Goal: Task Accomplishment & Management: Use online tool/utility

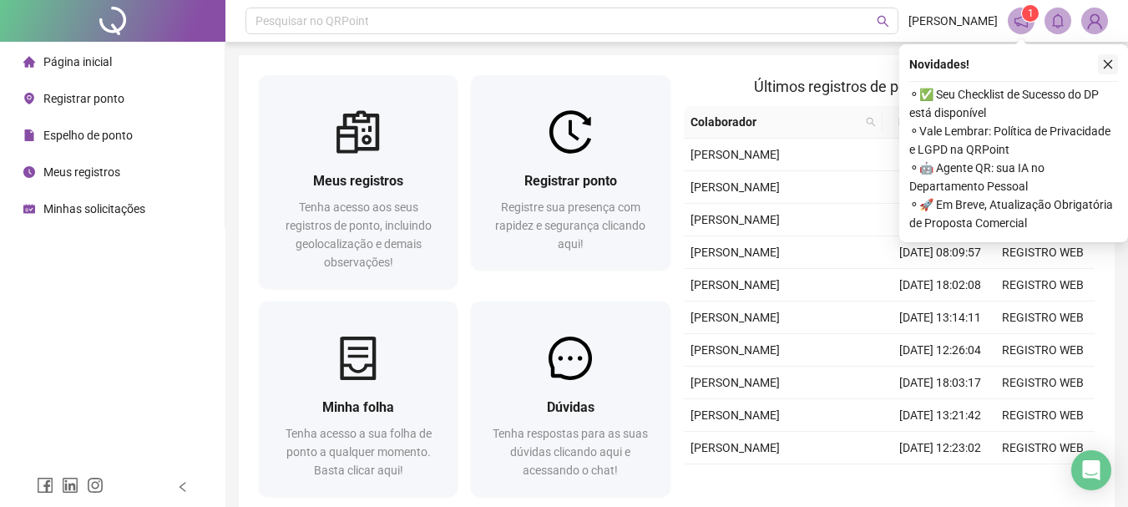
click at [1107, 68] on icon "close" at bounding box center [1108, 64] width 12 height 12
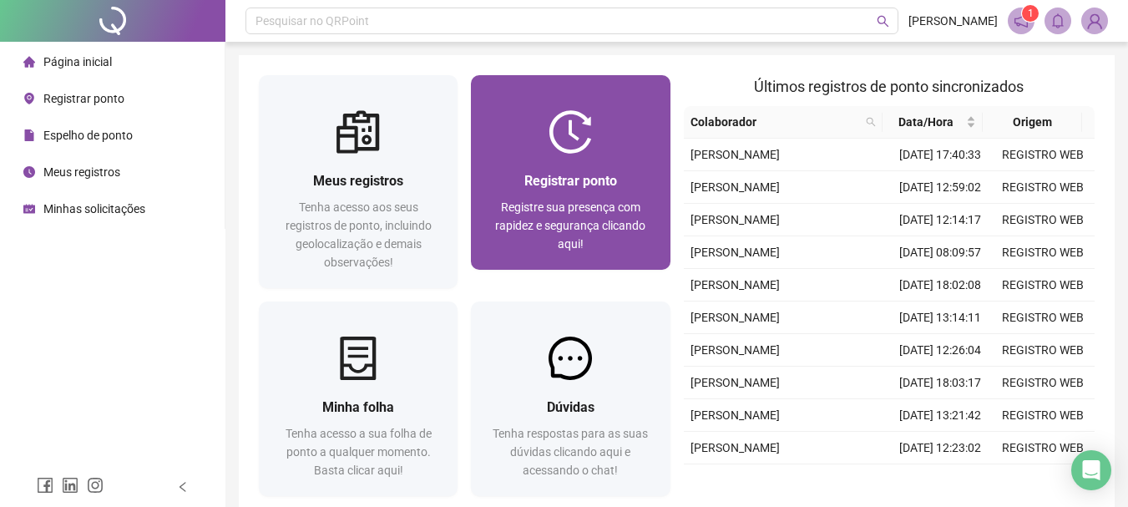
click at [576, 183] on span "Registrar ponto" at bounding box center [570, 181] width 93 height 16
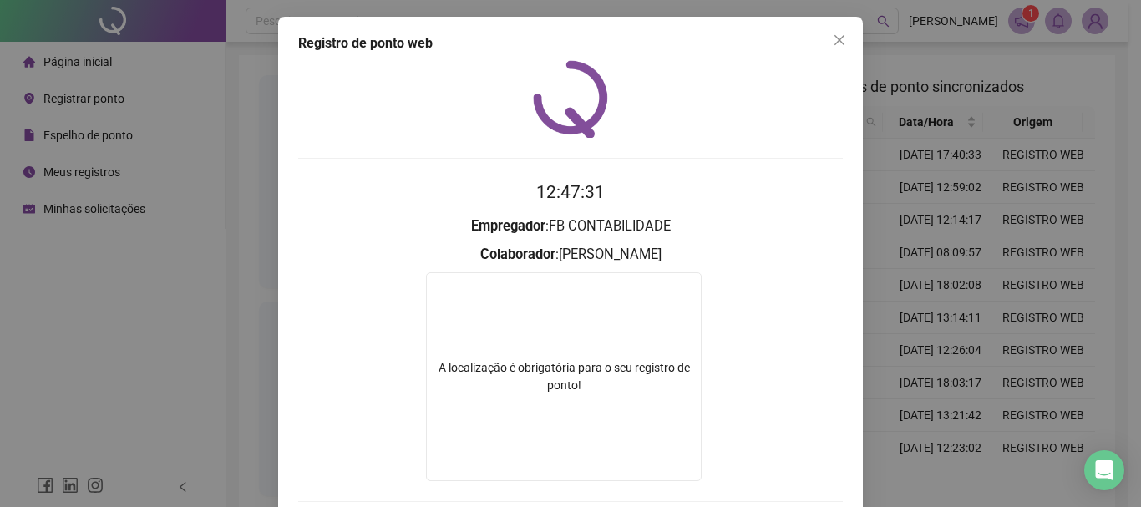
click at [841, 19] on div "Registro de ponto web 12:47:31 Empregador : FB CONTABILIDADE Colaborador : [PER…" at bounding box center [570, 294] width 584 height 555
click at [836, 35] on icon "close" at bounding box center [838, 39] width 13 height 13
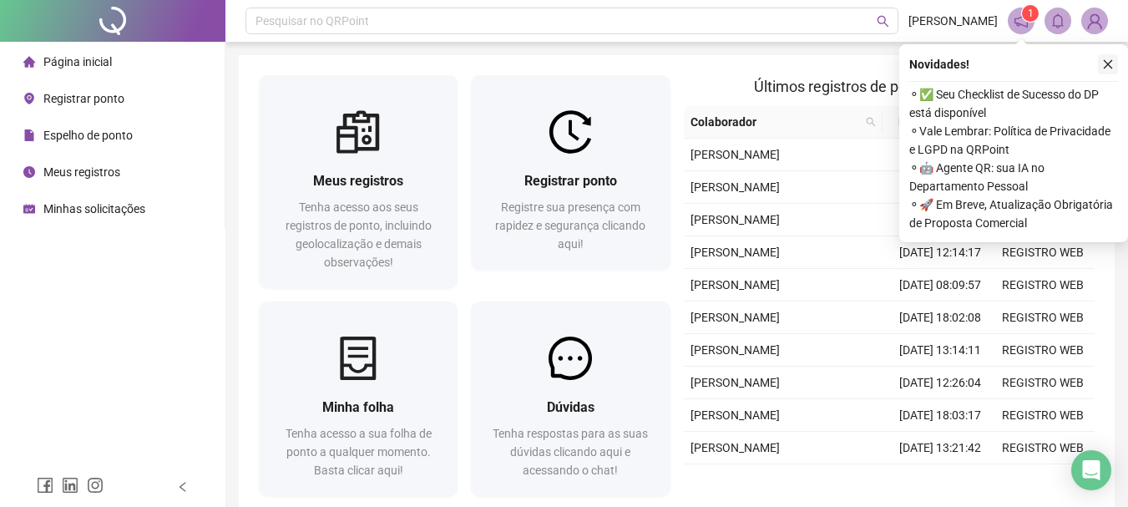
click at [1107, 63] on icon "close" at bounding box center [1108, 64] width 12 height 12
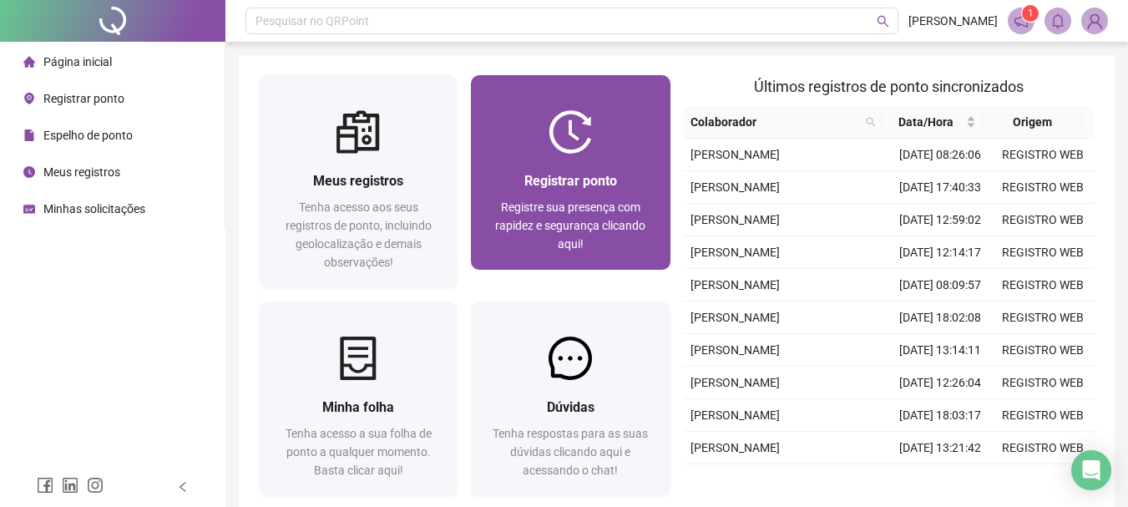
click at [564, 194] on div "Registrar ponto Registre sua presença com rapidez e segurança clicando aqui!" at bounding box center [570, 211] width 159 height 83
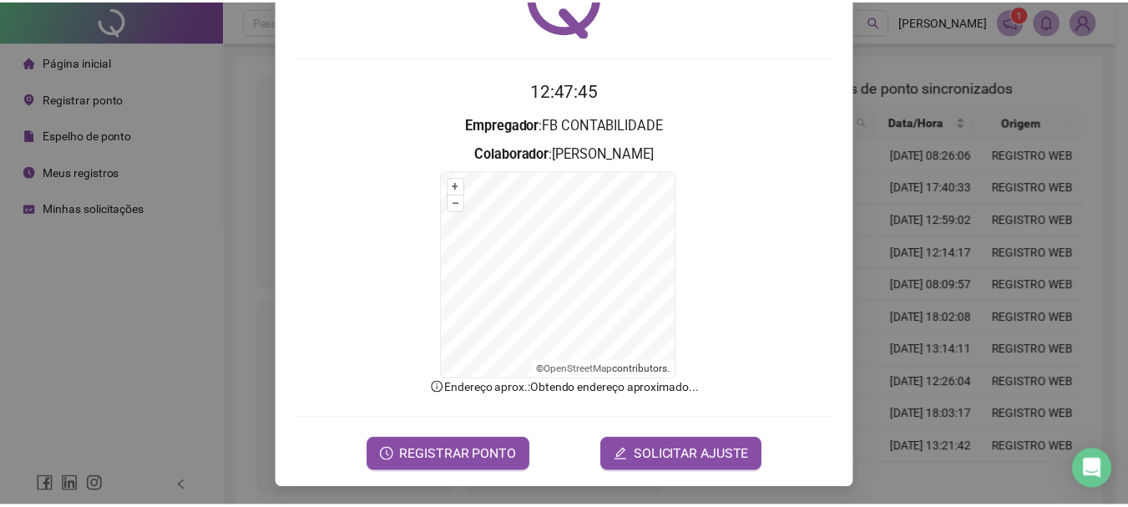
scroll to position [104, 0]
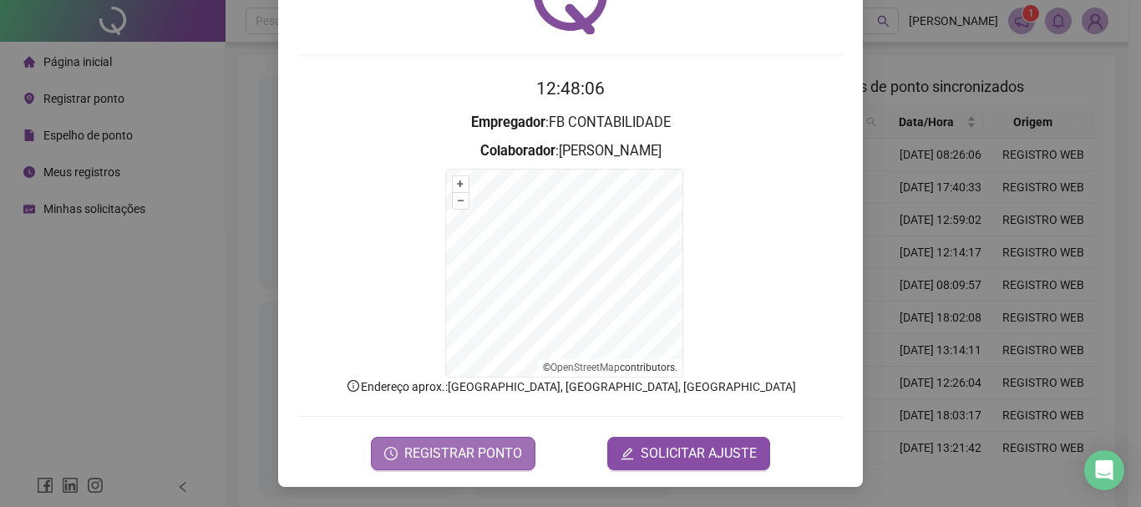
click at [455, 451] on span "REGISTRAR PONTO" at bounding box center [463, 453] width 118 height 20
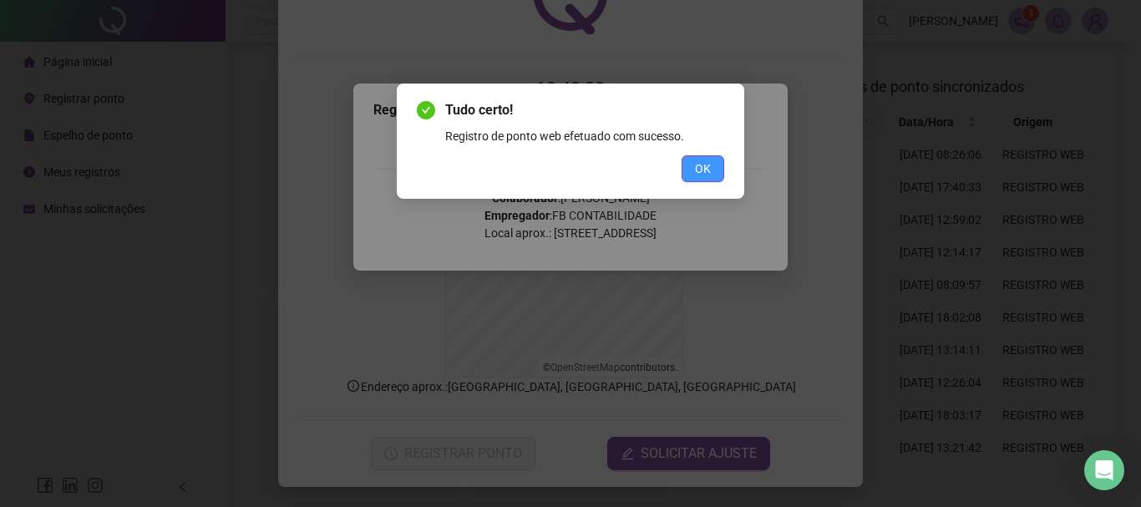
click at [691, 168] on button "OK" at bounding box center [702, 168] width 43 height 27
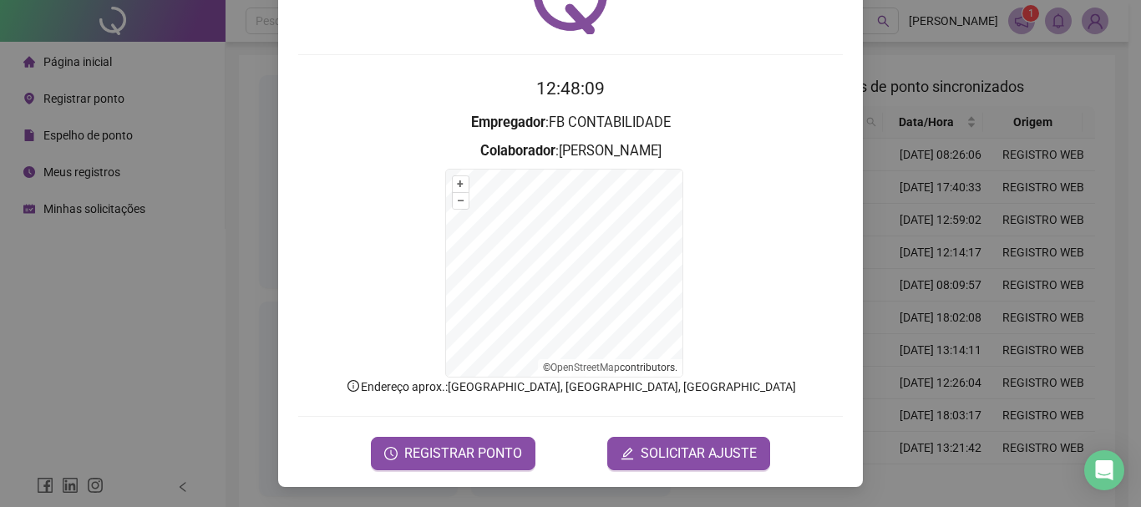
click at [963, 202] on div "Registro de ponto web 12:48:09 Empregador : FB CONTABILIDADE Colaborador : [PER…" at bounding box center [570, 253] width 1141 height 507
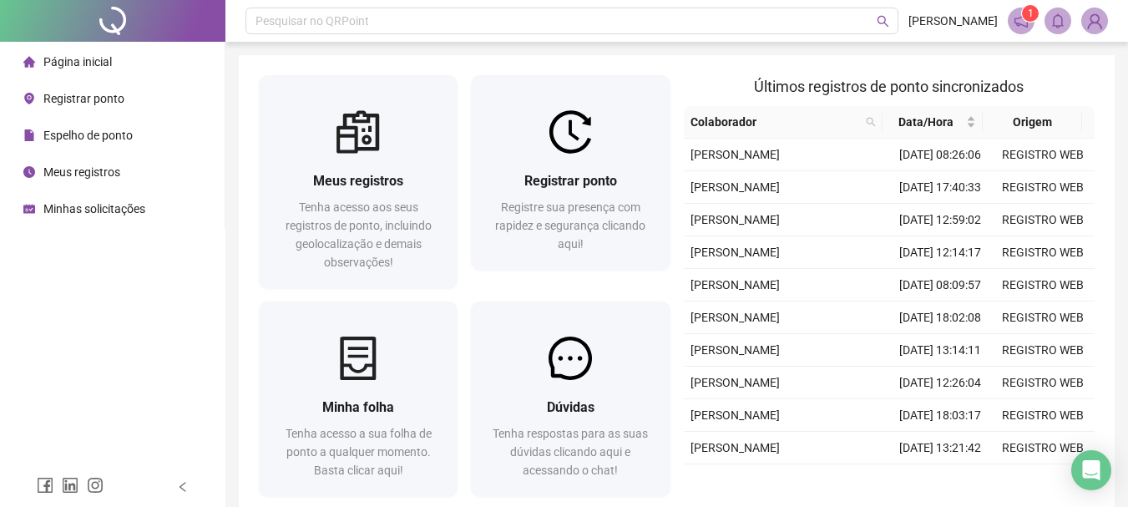
click at [112, 214] on span "Minhas solicitações" at bounding box center [94, 208] width 102 height 13
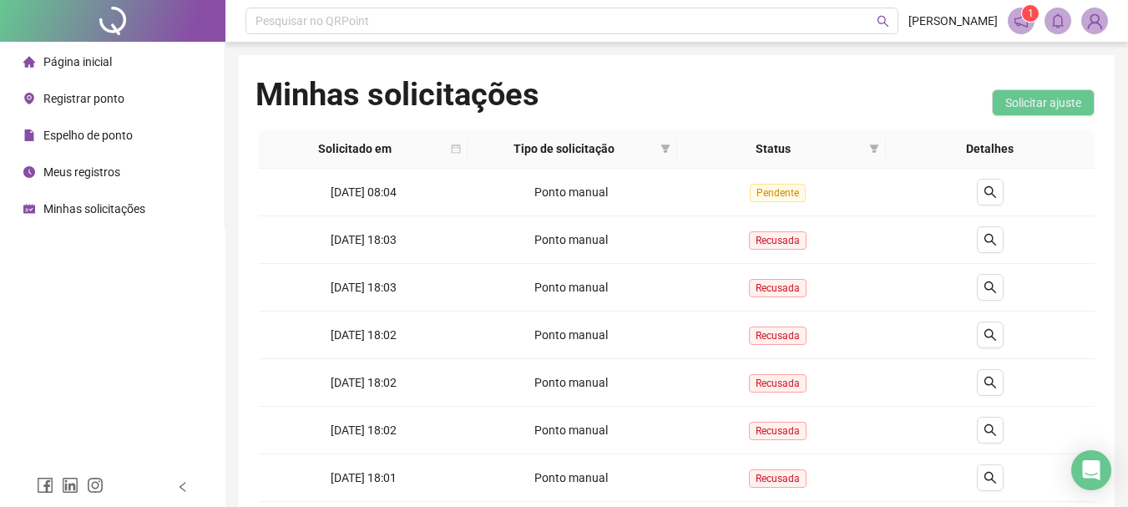
click at [112, 68] on li "Página inicial" at bounding box center [112, 61] width 218 height 33
